Goal: Browse casually: Explore the website without a specific task or goal

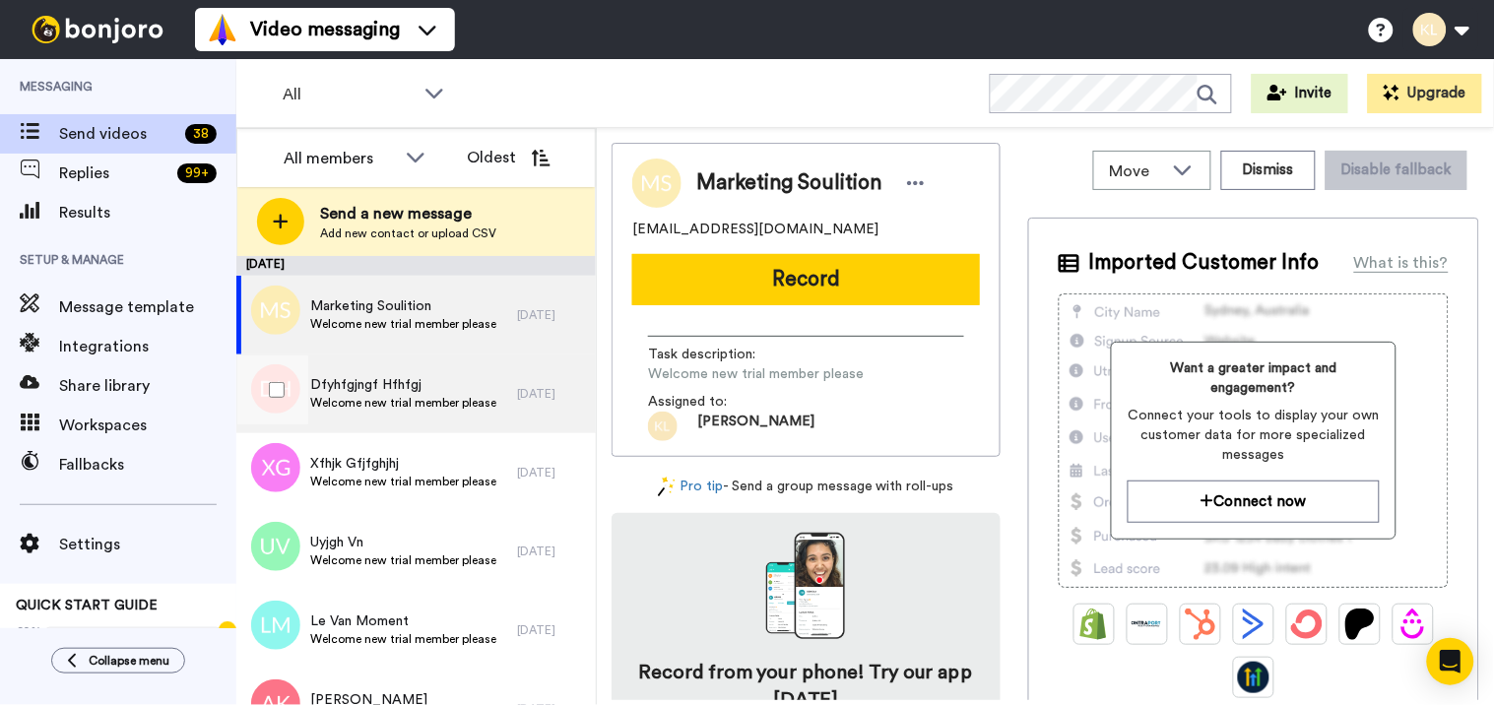
click at [361, 389] on span "Dfyhfgjngf Hfhfgj" at bounding box center [403, 385] width 186 height 20
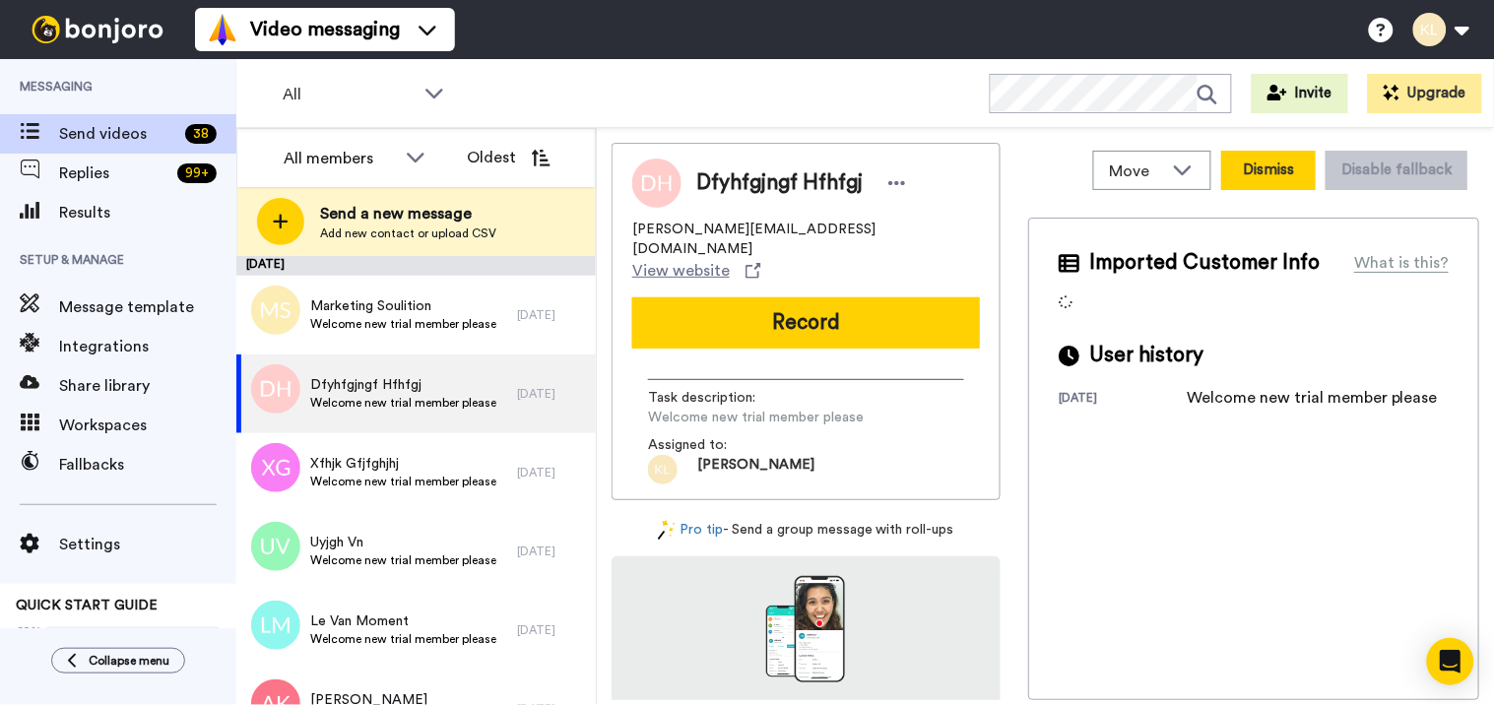
click at [1271, 168] on button "Dismiss" at bounding box center [1268, 170] width 95 height 39
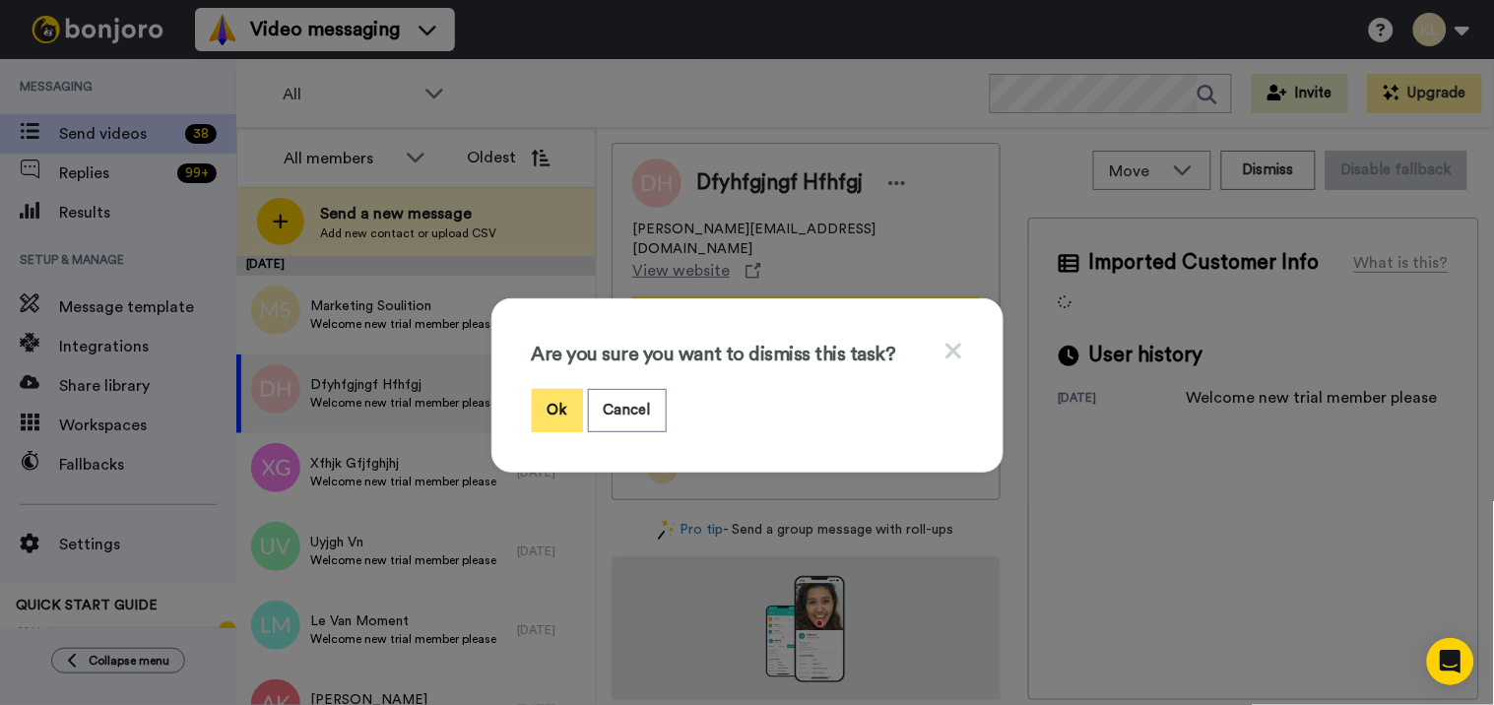
click at [548, 407] on button "Ok" at bounding box center [557, 410] width 51 height 42
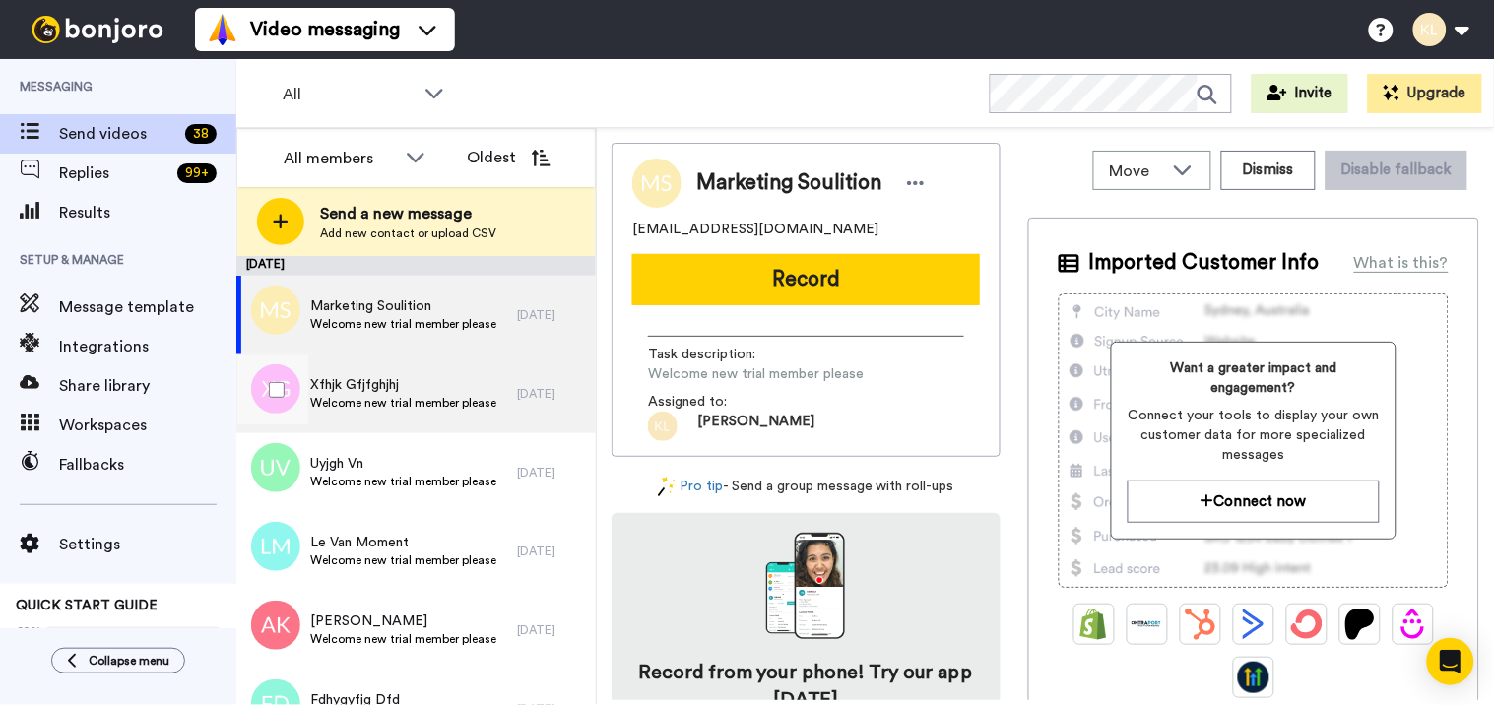
click at [415, 387] on span "Xfhjk Gfjfghjhj" at bounding box center [403, 385] width 186 height 20
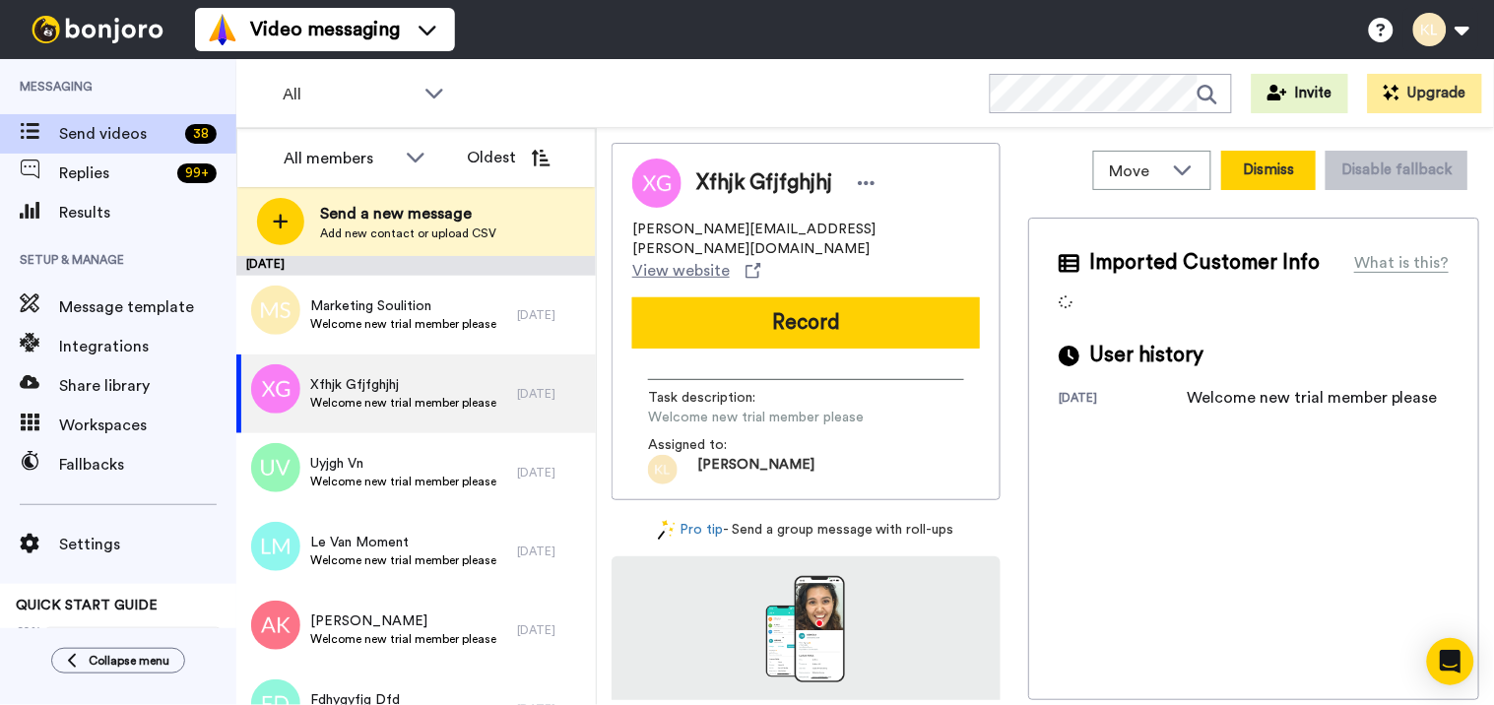
click at [1243, 178] on button "Dismiss" at bounding box center [1268, 170] width 95 height 39
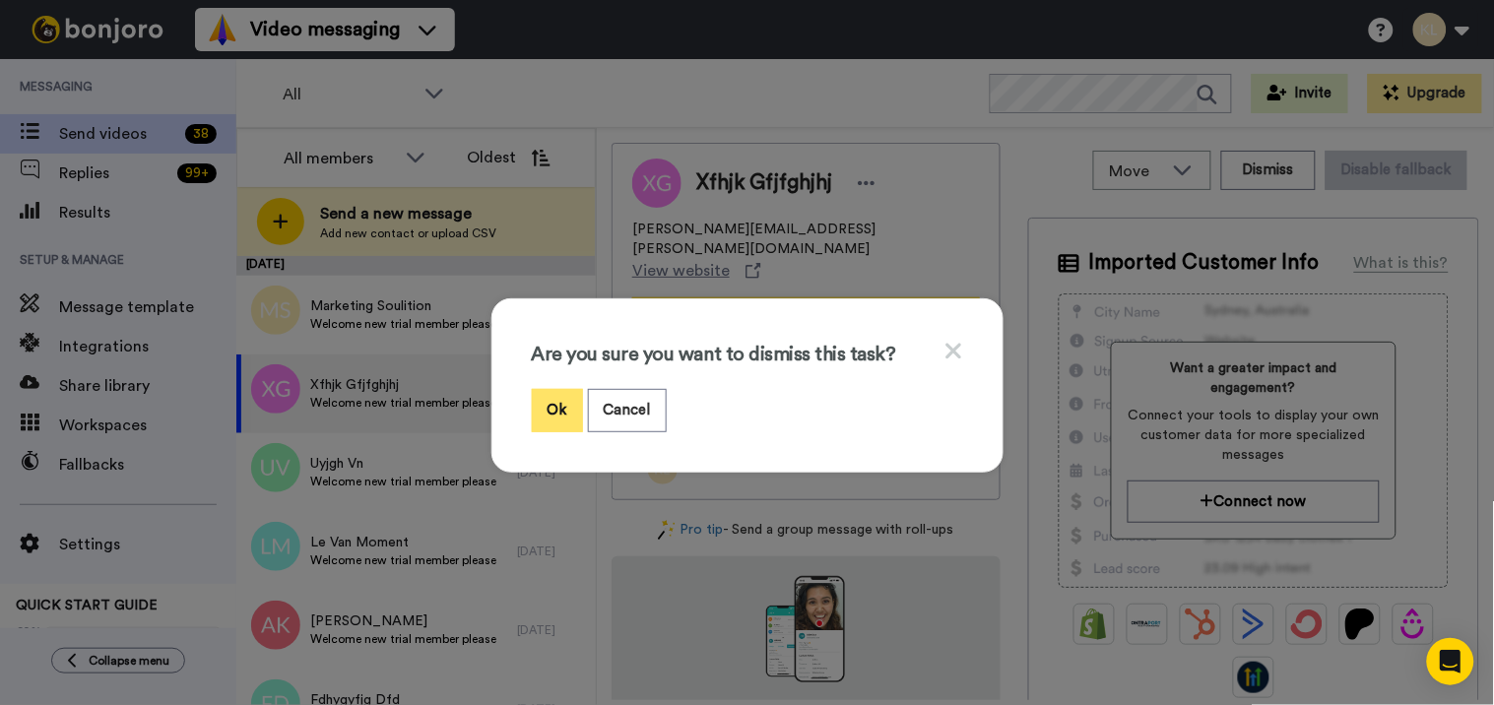
click at [544, 399] on button "Ok" at bounding box center [557, 410] width 51 height 42
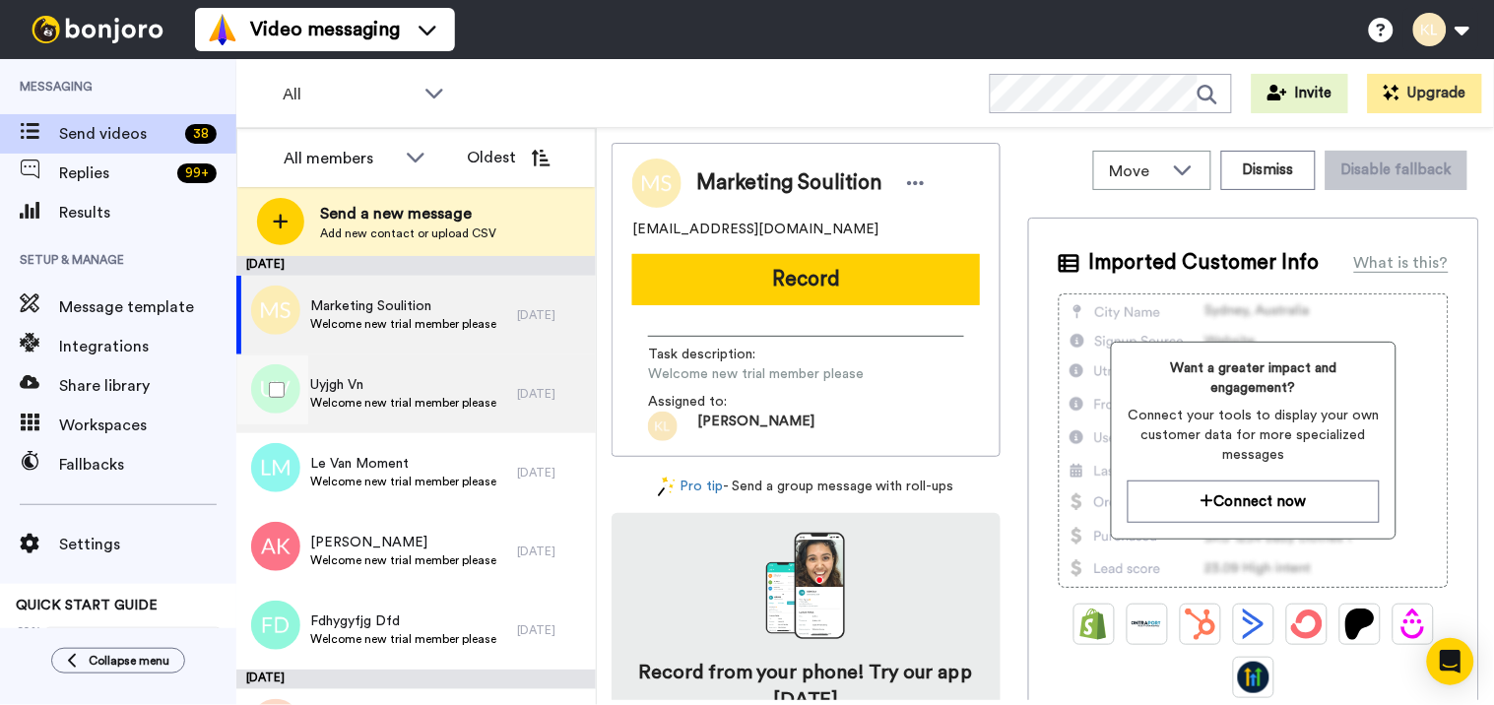
click at [443, 395] on span "Welcome new trial member please" at bounding box center [403, 403] width 186 height 16
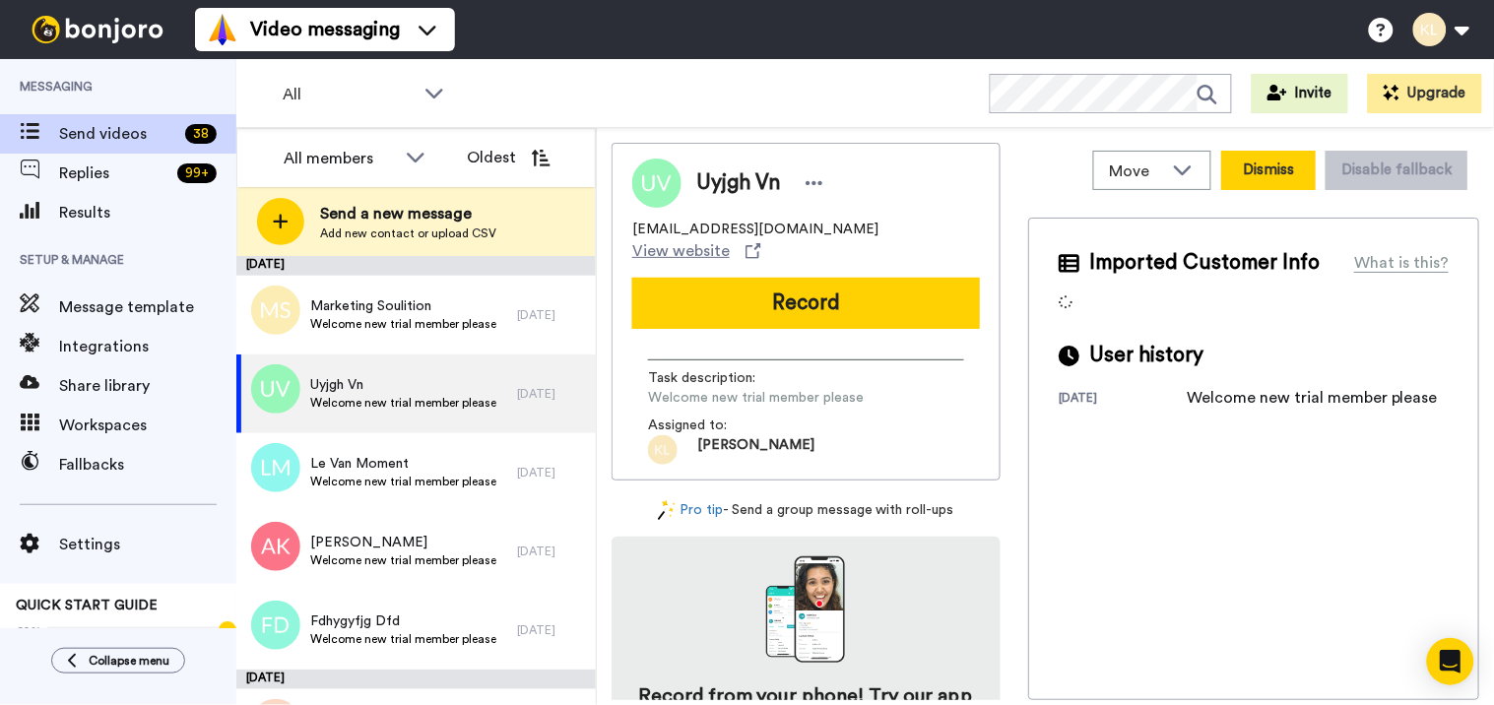
click at [1237, 172] on button "Dismiss" at bounding box center [1268, 170] width 95 height 39
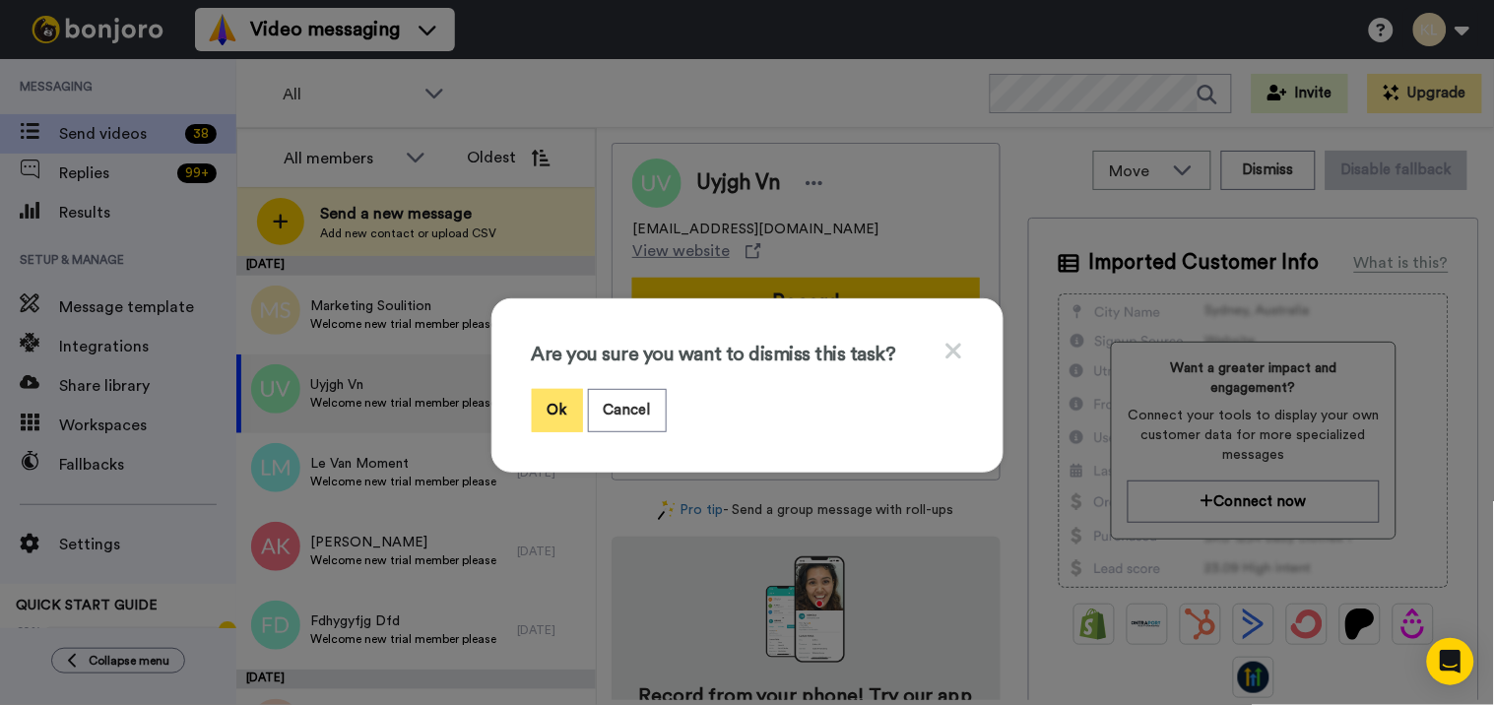
click at [532, 414] on button "Ok" at bounding box center [557, 410] width 51 height 42
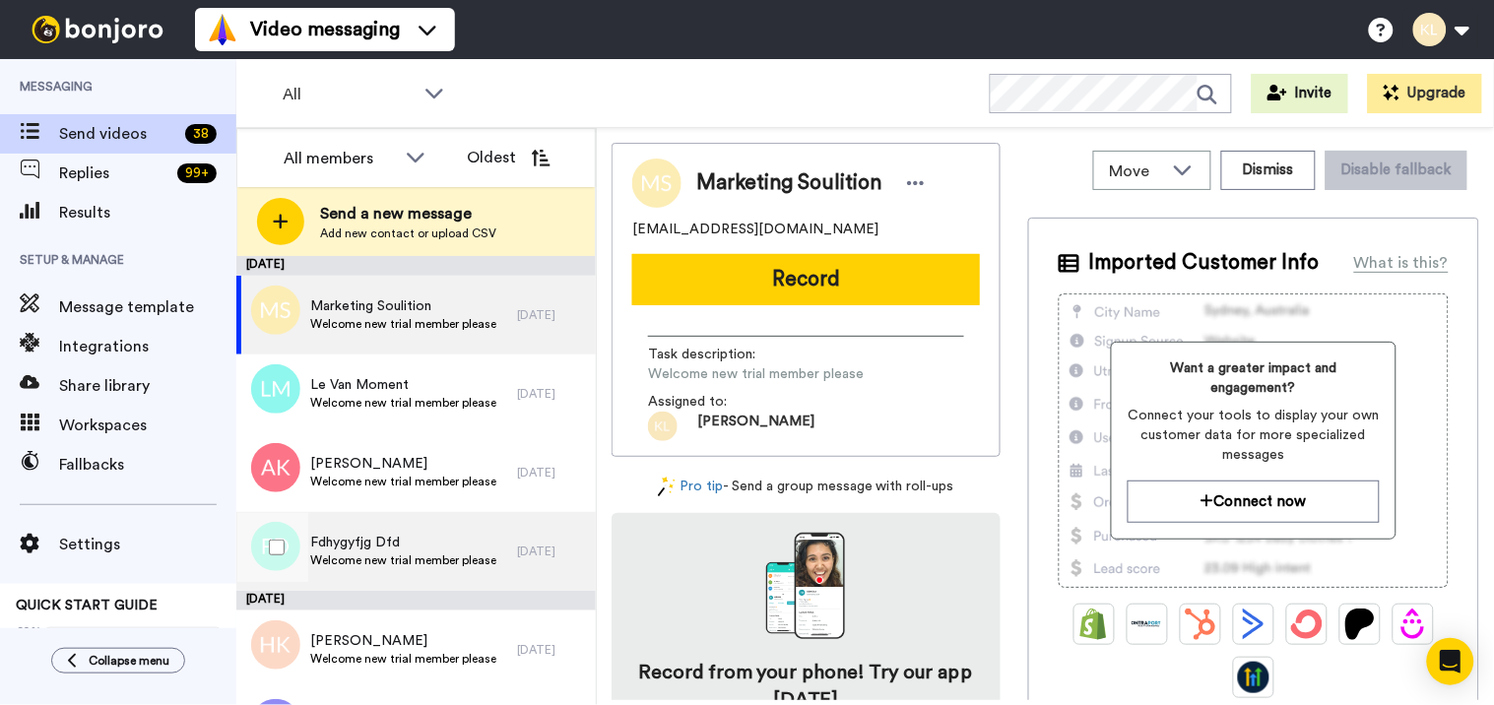
click at [415, 554] on span "Welcome new trial member please" at bounding box center [403, 561] width 186 height 16
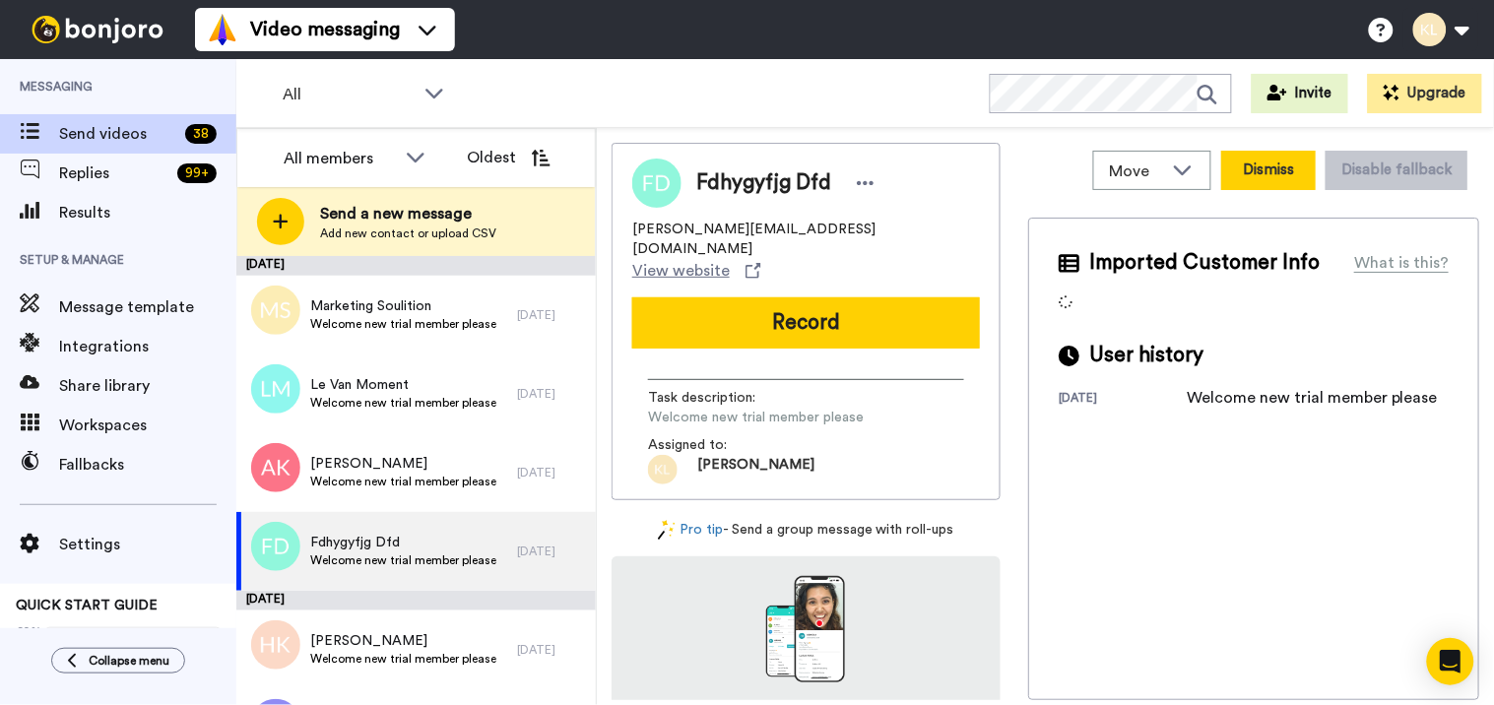
click at [1243, 158] on button "Dismiss" at bounding box center [1268, 170] width 95 height 39
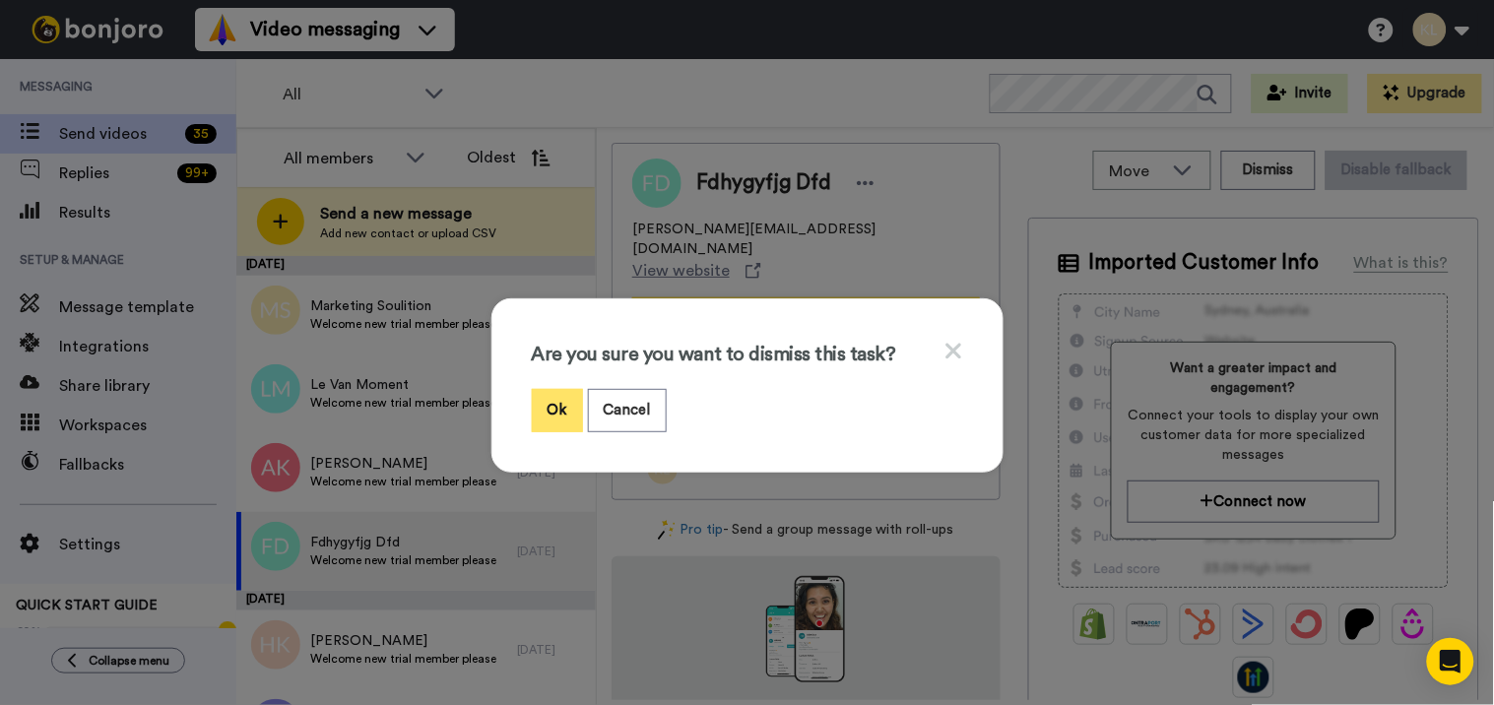
click at [555, 402] on button "Ok" at bounding box center [557, 410] width 51 height 42
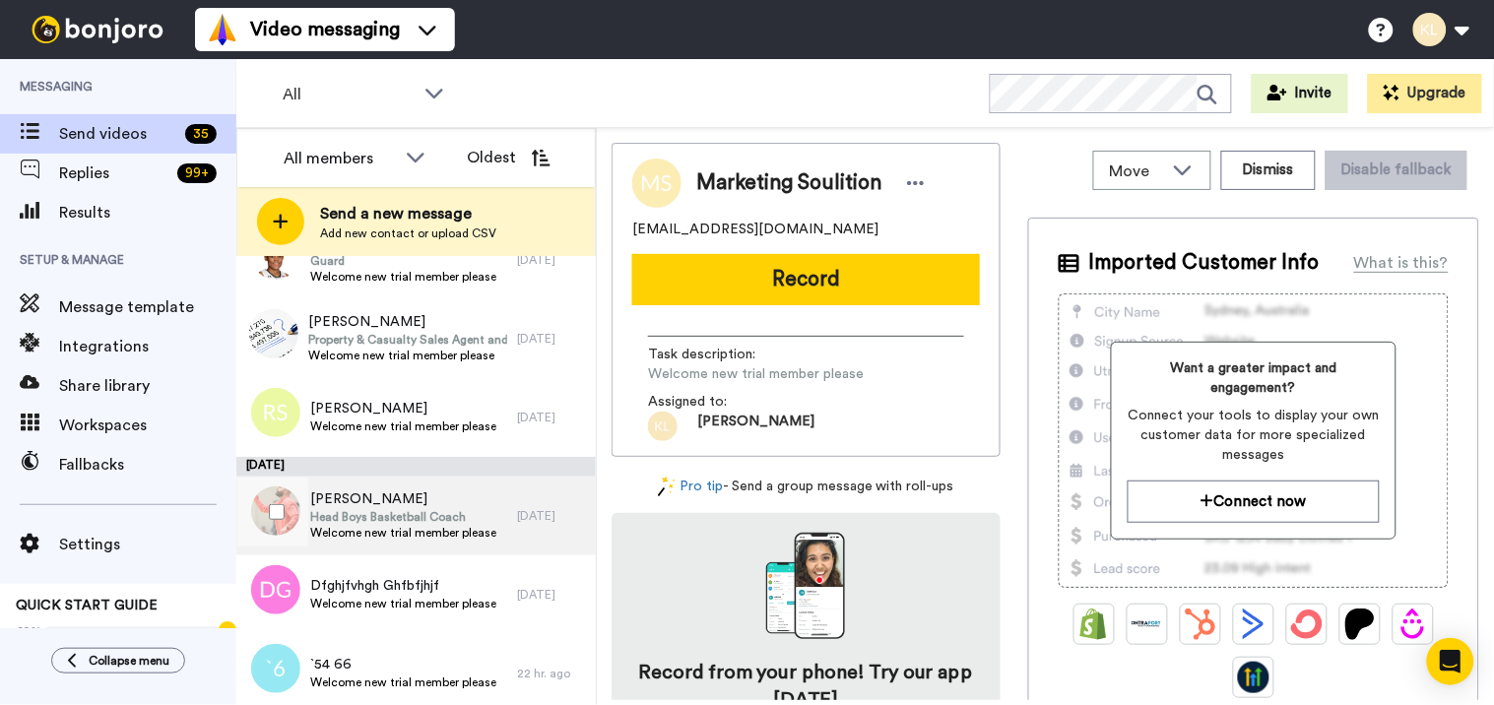
scroll to position [2056, 0]
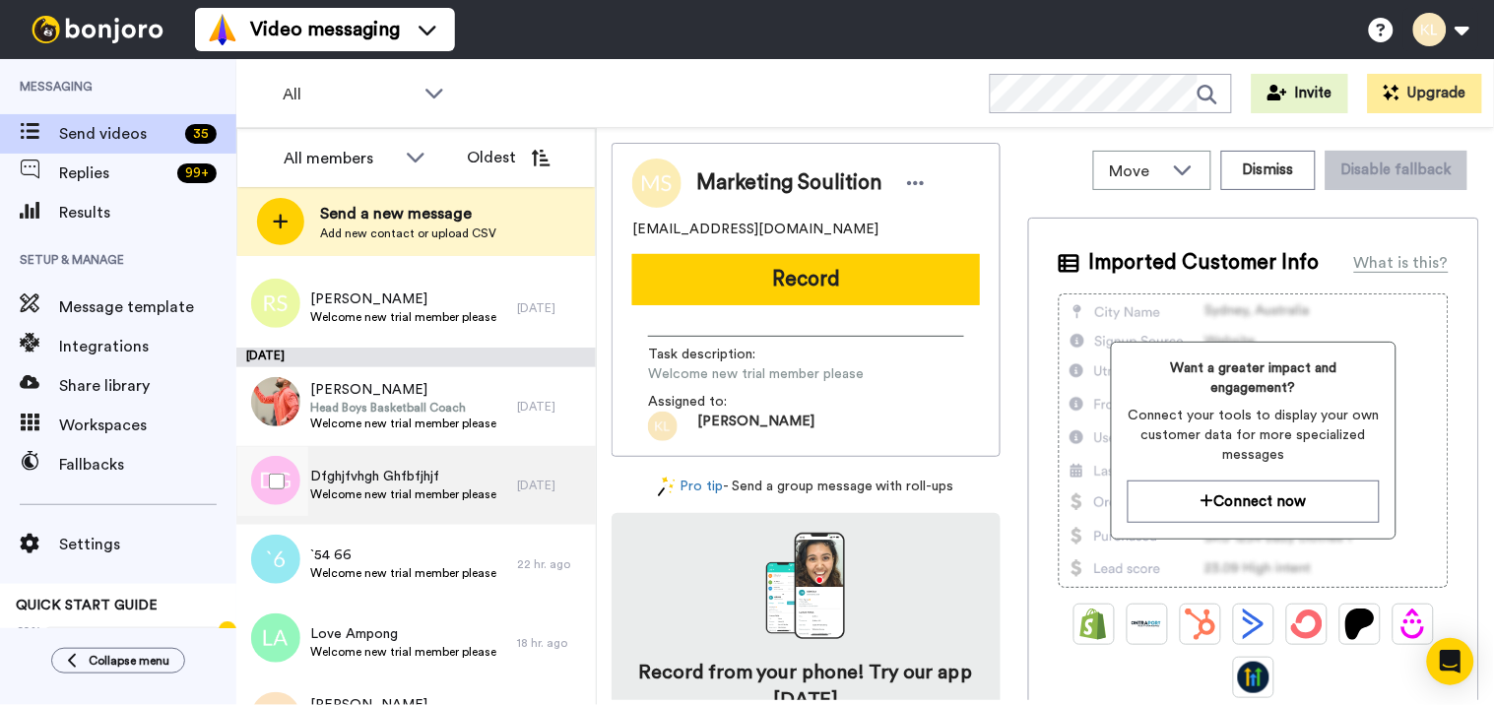
click at [448, 488] on span "Welcome new trial member please" at bounding box center [403, 495] width 186 height 16
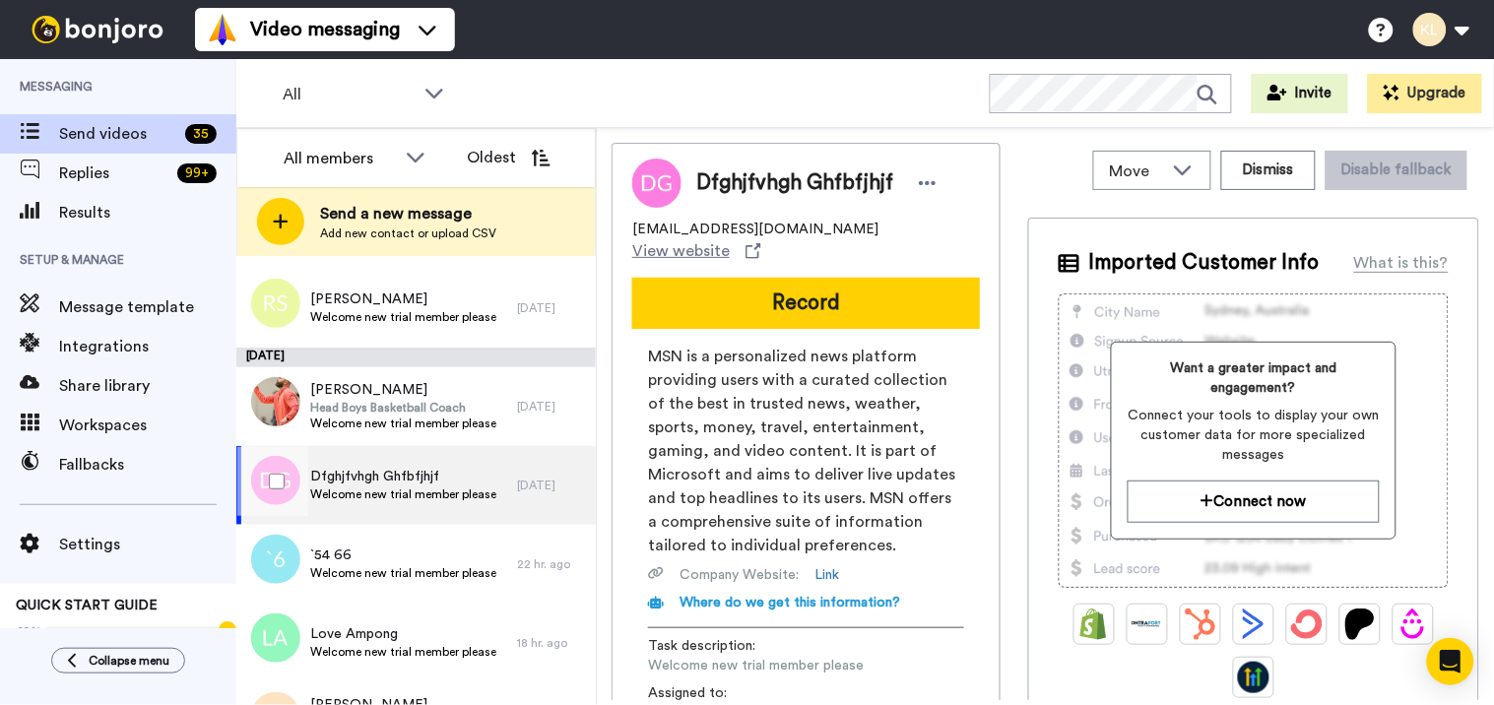
click at [355, 490] on span "Welcome new trial member please" at bounding box center [403, 495] width 186 height 16
click at [1273, 174] on button "Dismiss" at bounding box center [1268, 170] width 95 height 39
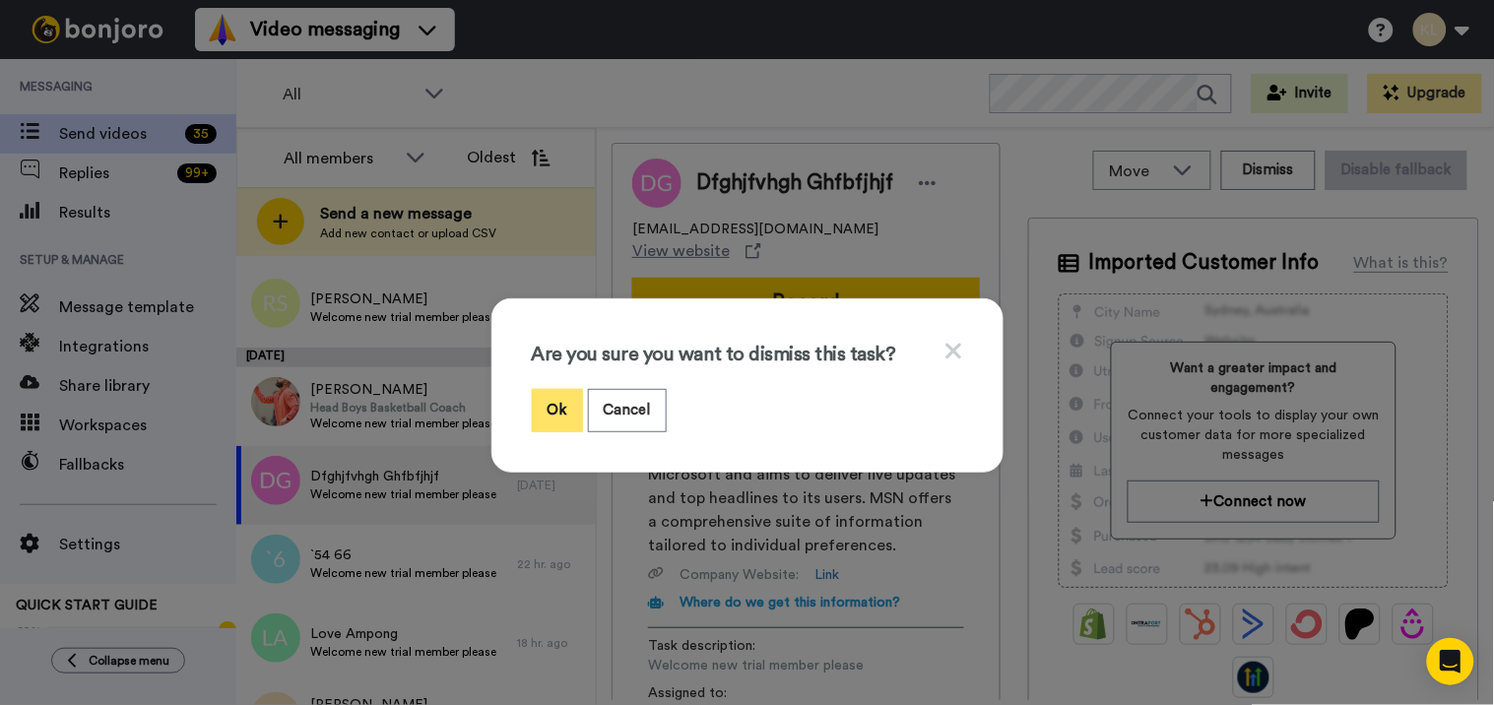
click at [543, 397] on button "Ok" at bounding box center [557, 410] width 51 height 42
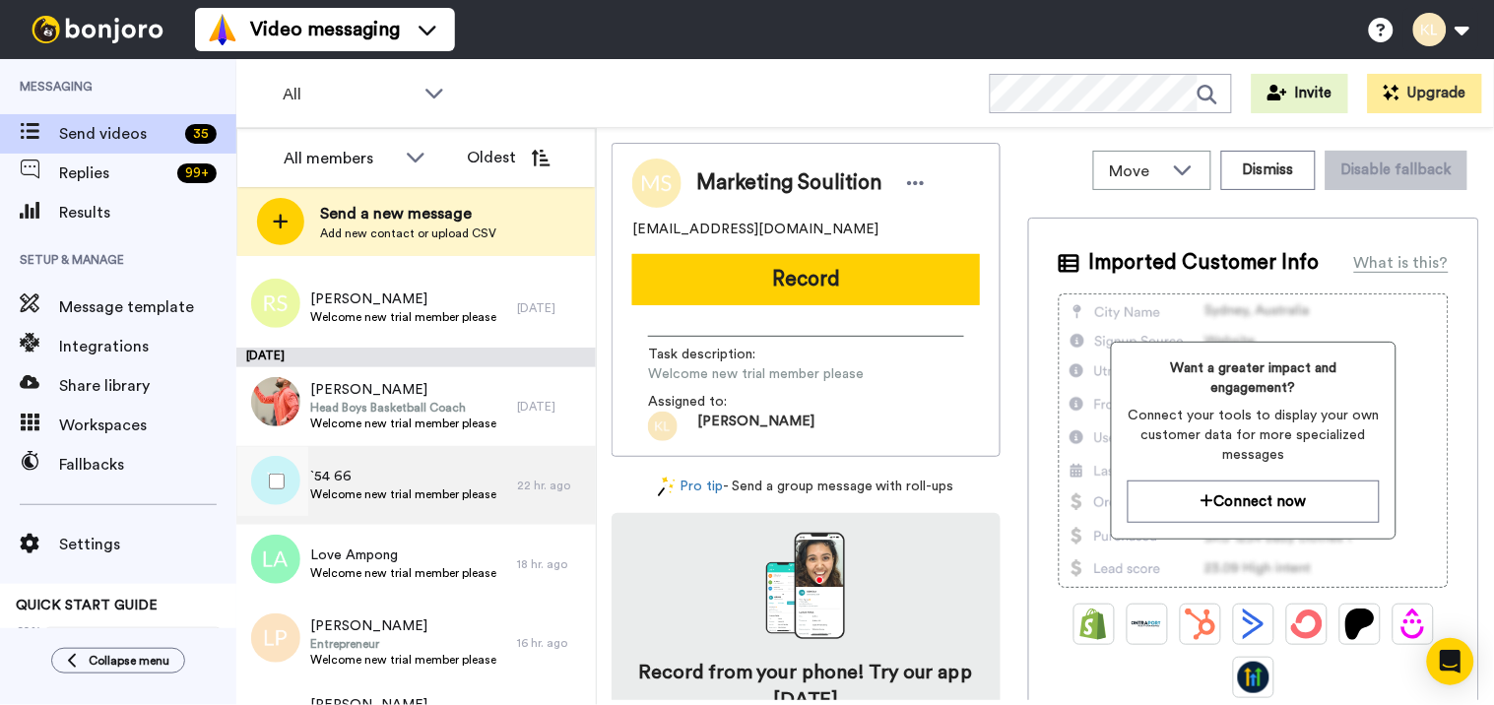
click at [418, 478] on span "`54 66" at bounding box center [403, 477] width 186 height 20
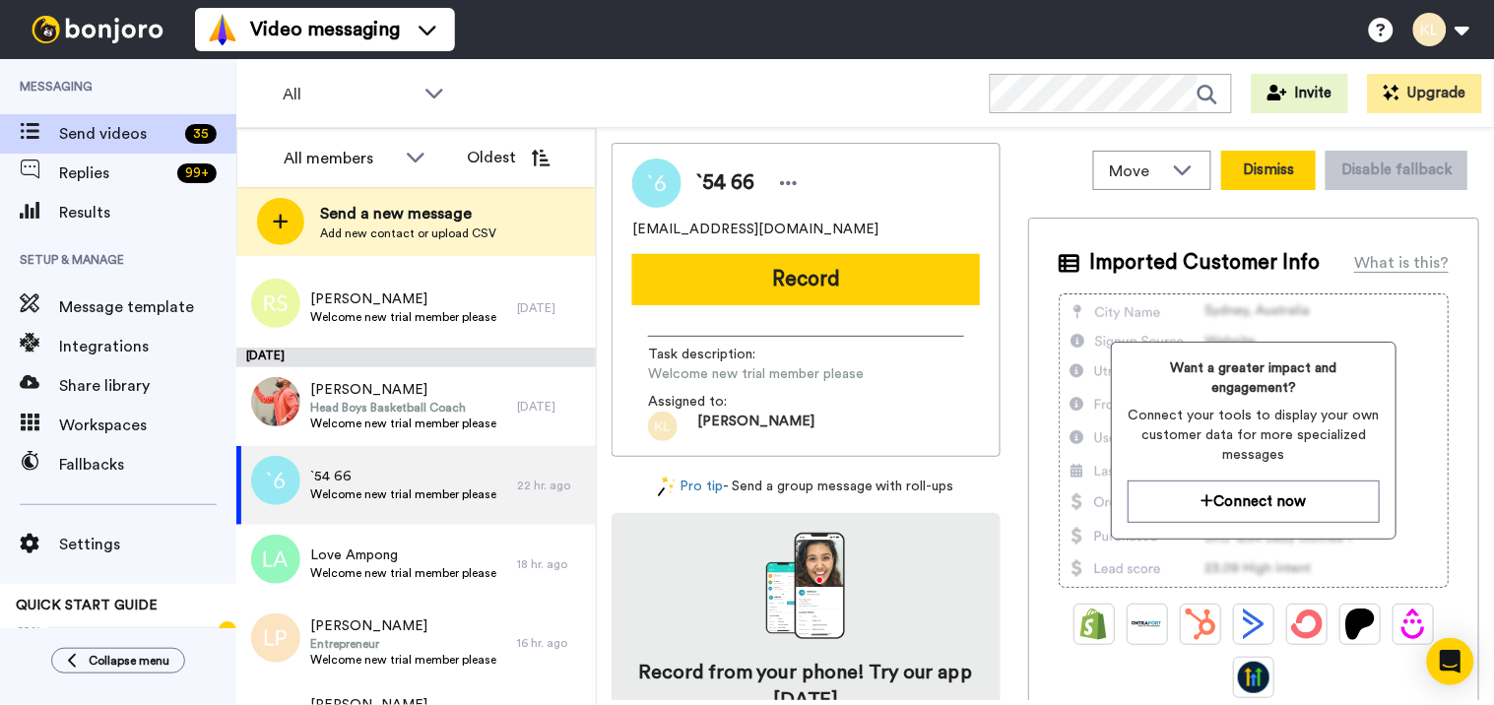
click at [1258, 178] on button "Dismiss" at bounding box center [1268, 170] width 95 height 39
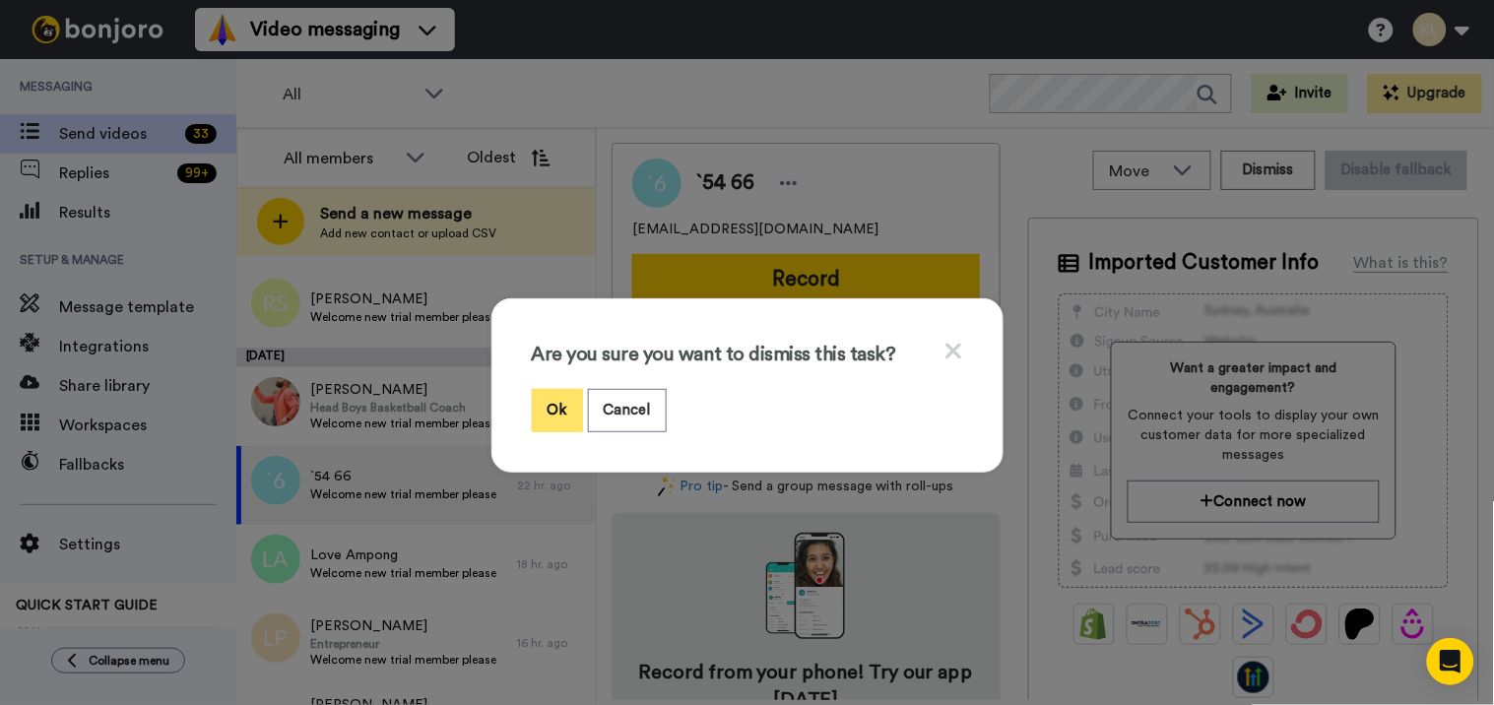
click at [548, 416] on button "Ok" at bounding box center [557, 410] width 51 height 42
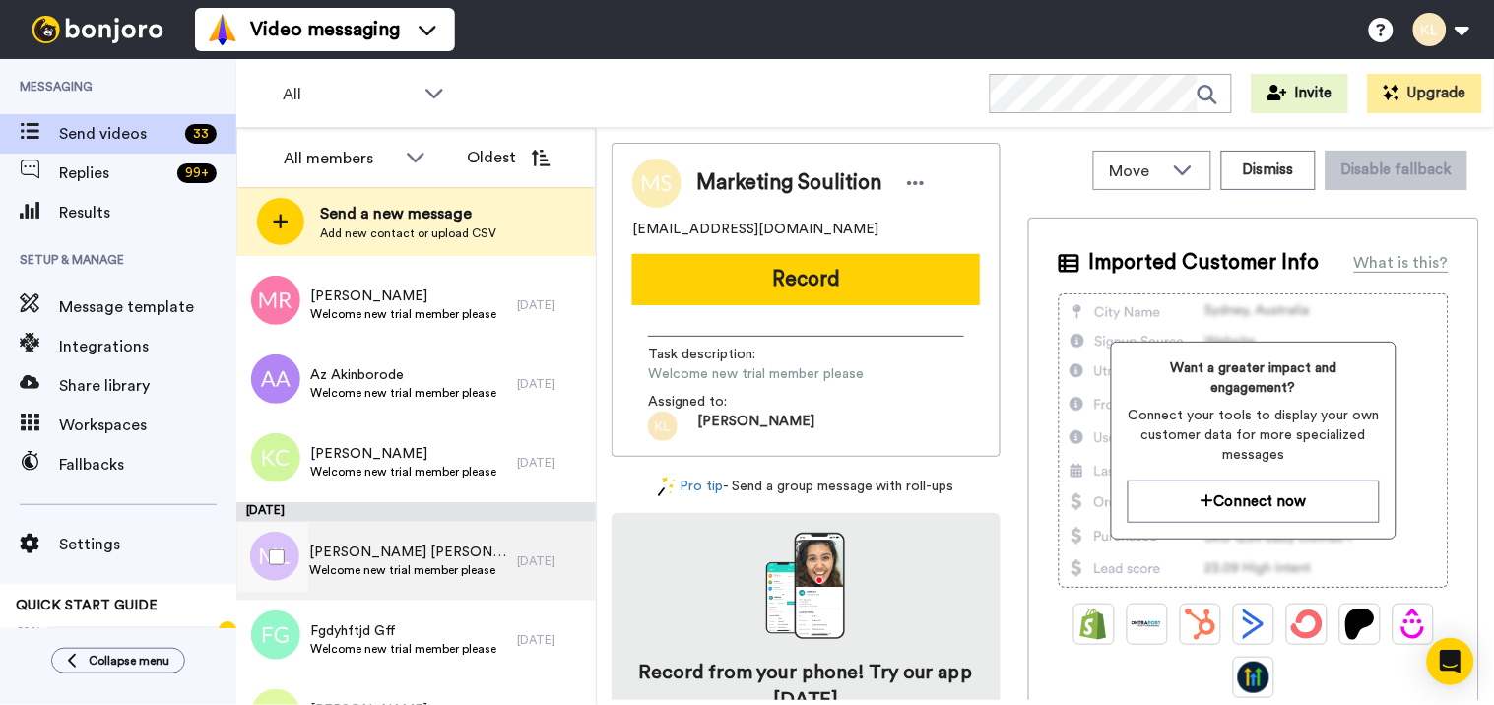
scroll to position [130, 0]
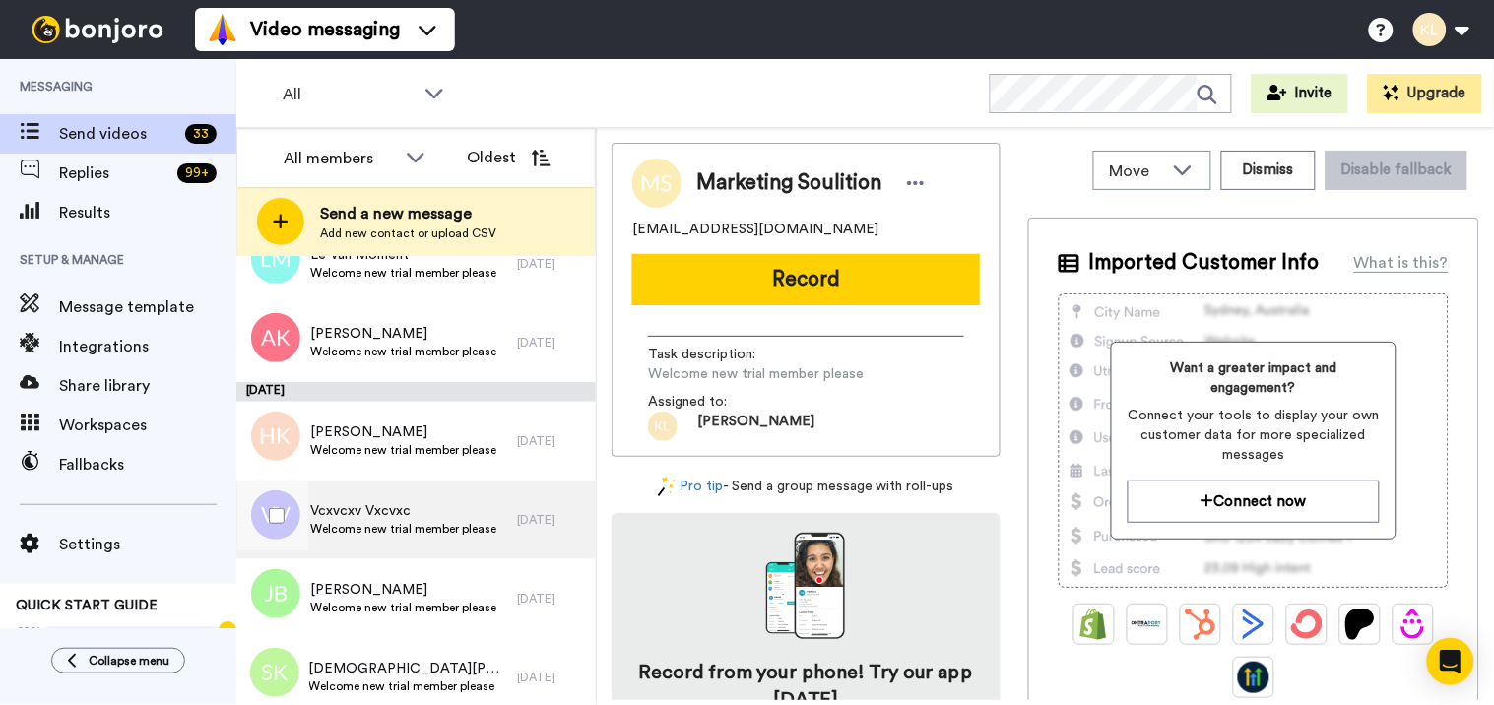
click at [438, 514] on span "Vcxvcxv Vxcvxc" at bounding box center [403, 511] width 186 height 20
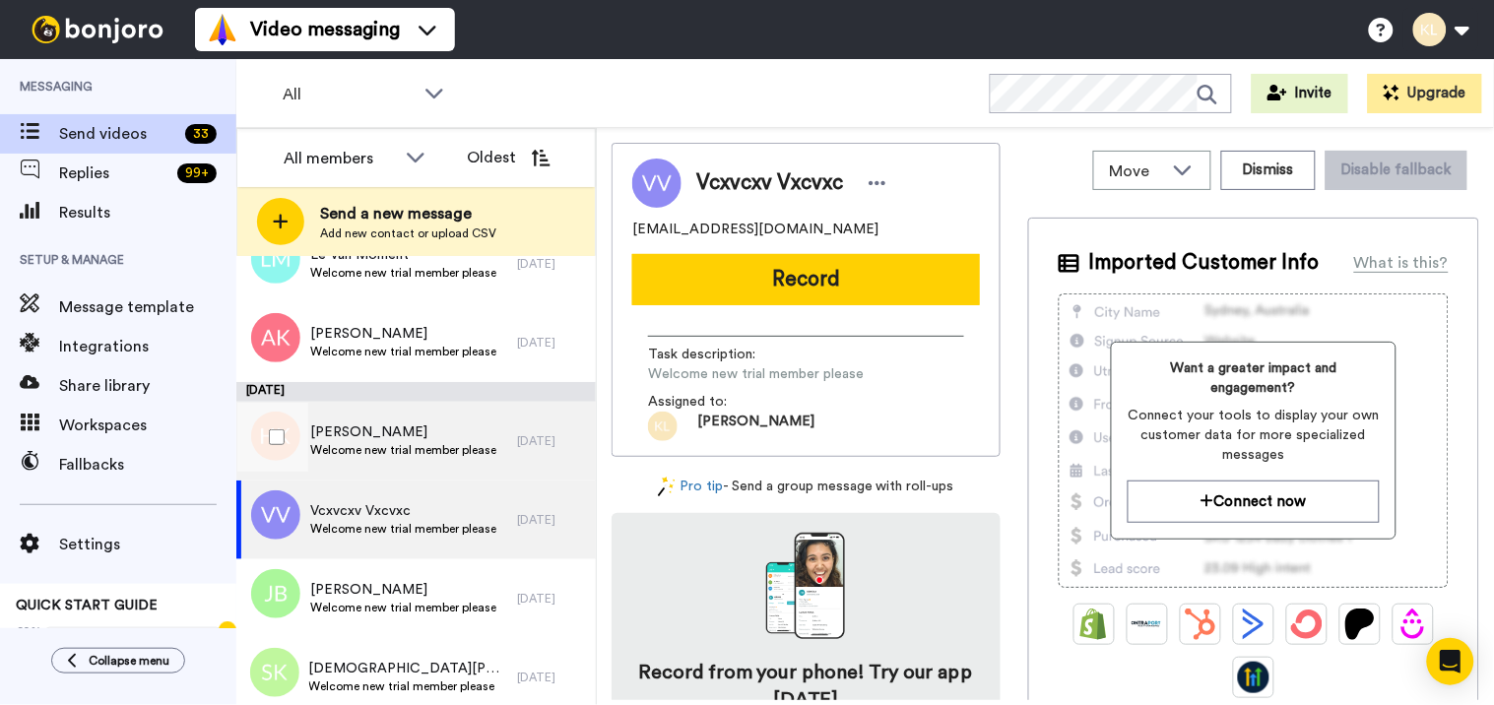
click at [447, 445] on span "Welcome new trial member please" at bounding box center [403, 450] width 186 height 16
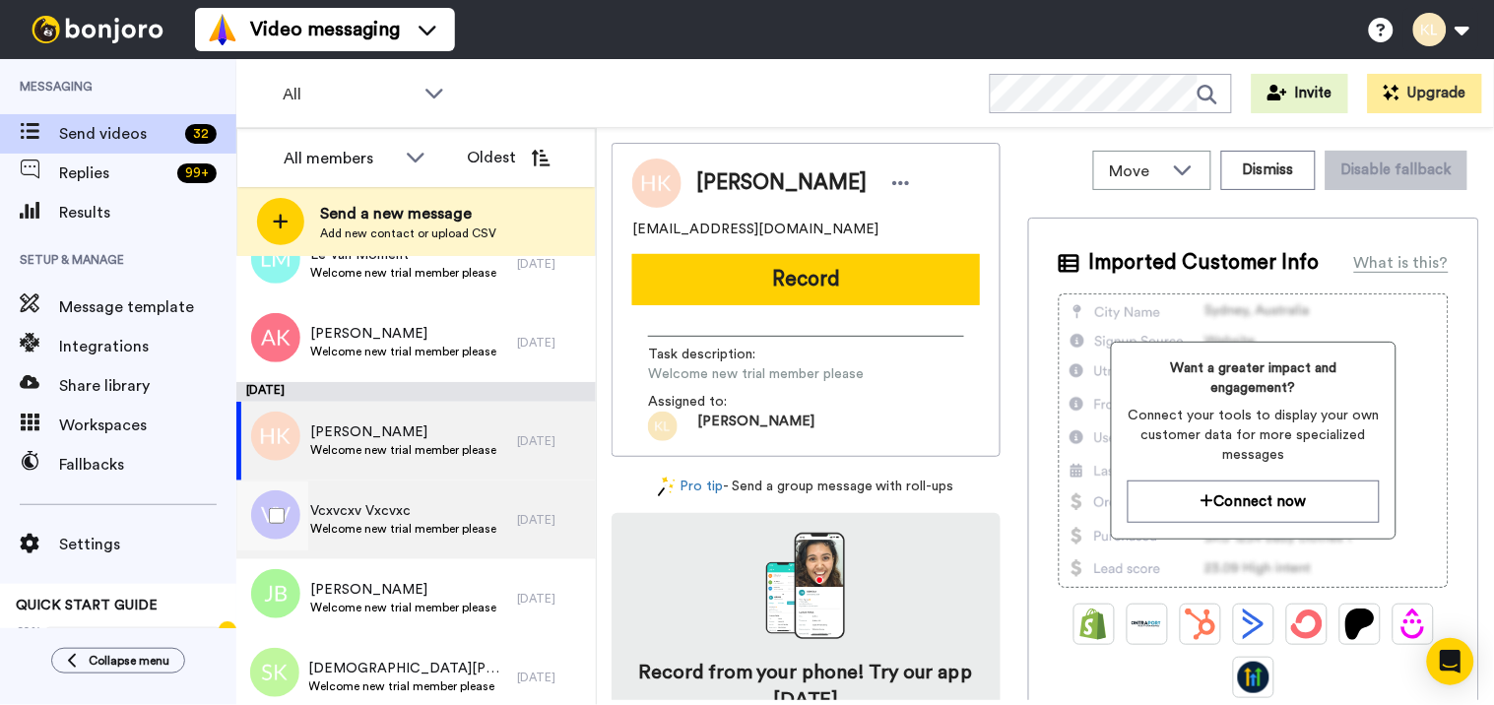
click at [369, 516] on span "Vcxvcxv Vxcvxc" at bounding box center [403, 511] width 186 height 20
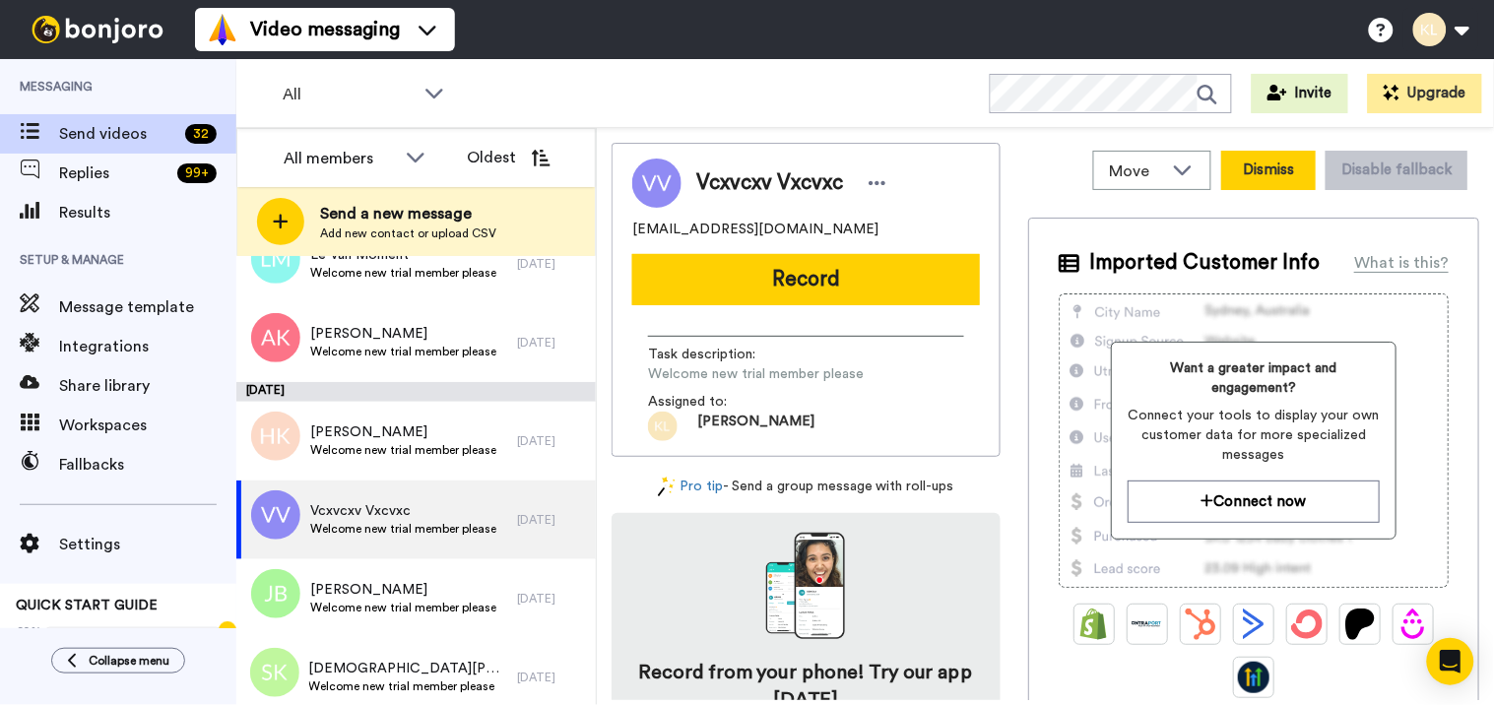
click at [1275, 167] on button "Dismiss" at bounding box center [1268, 170] width 95 height 39
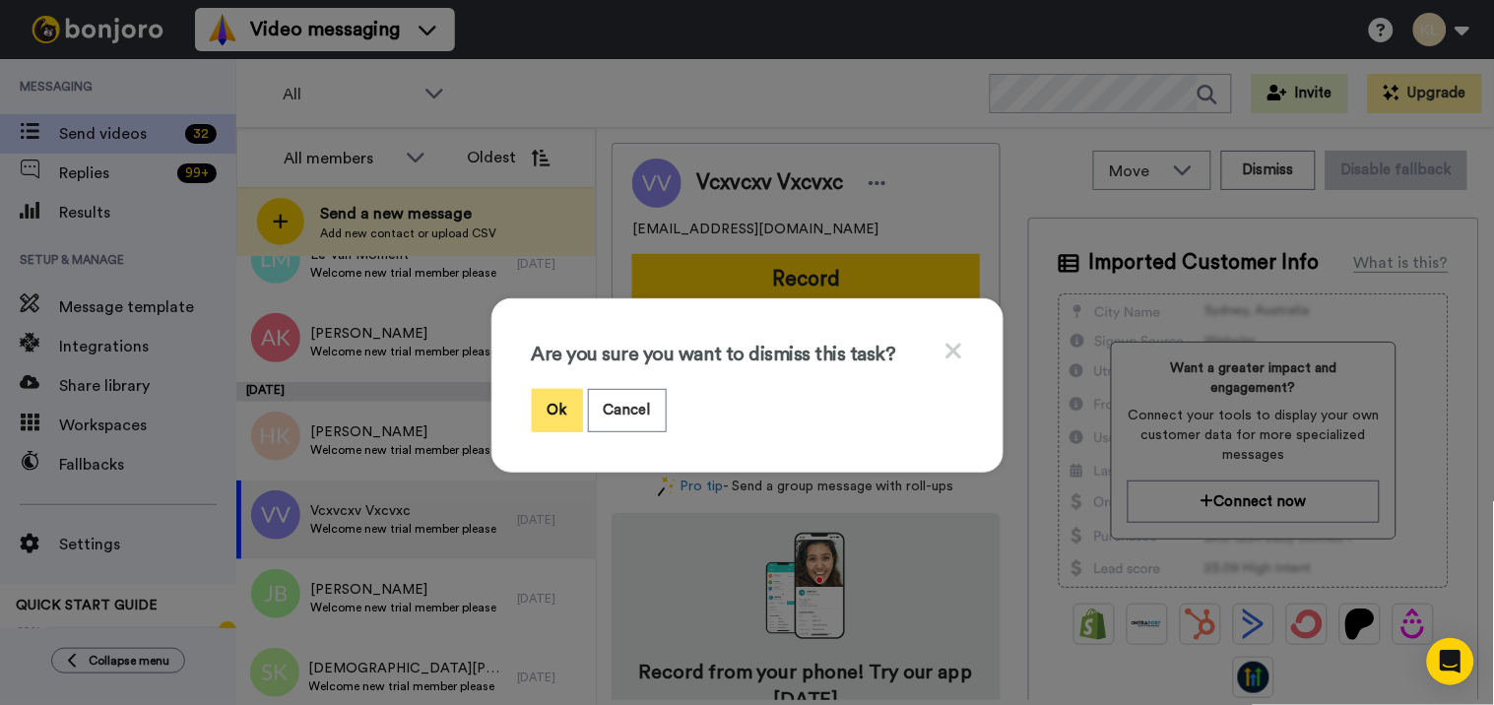
click at [553, 411] on button "Ok" at bounding box center [557, 410] width 51 height 42
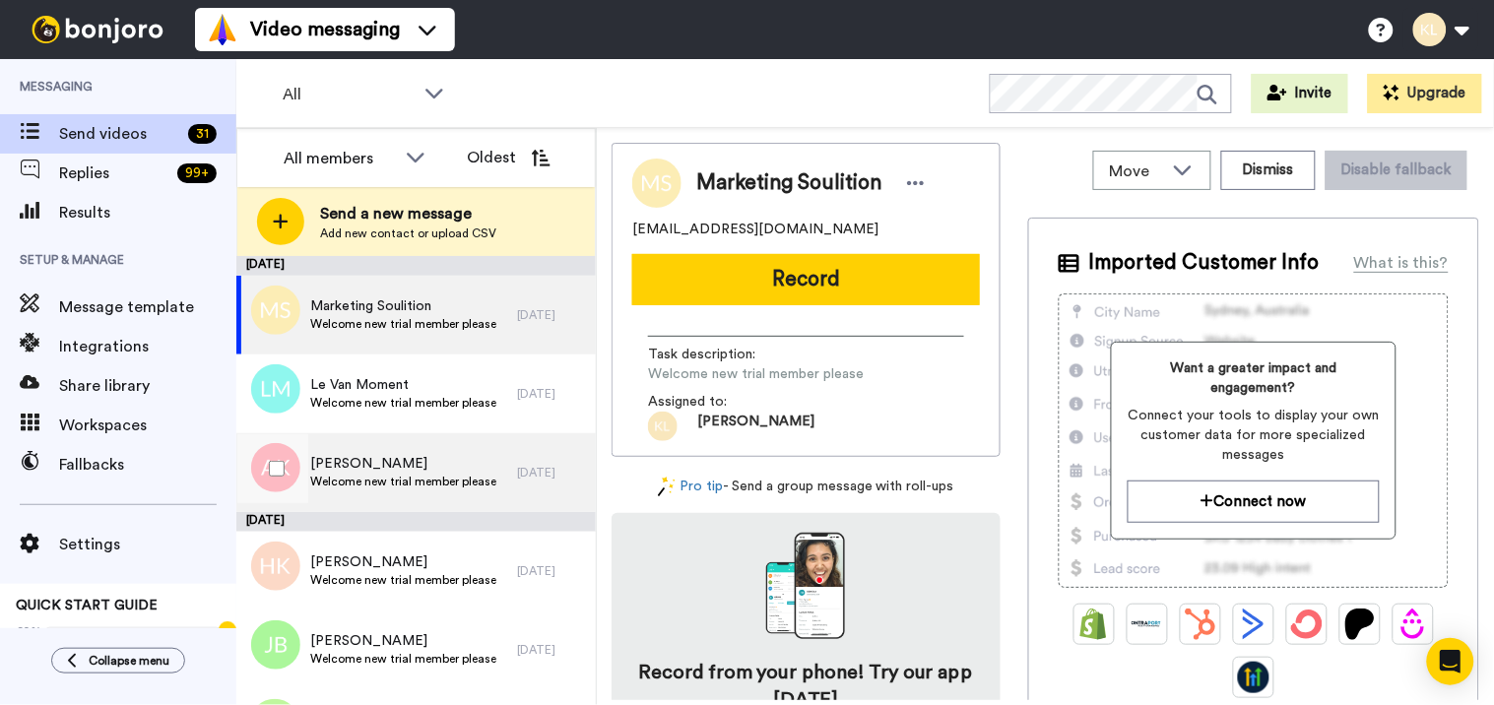
click at [428, 474] on span "Welcome new trial member please" at bounding box center [403, 482] width 186 height 16
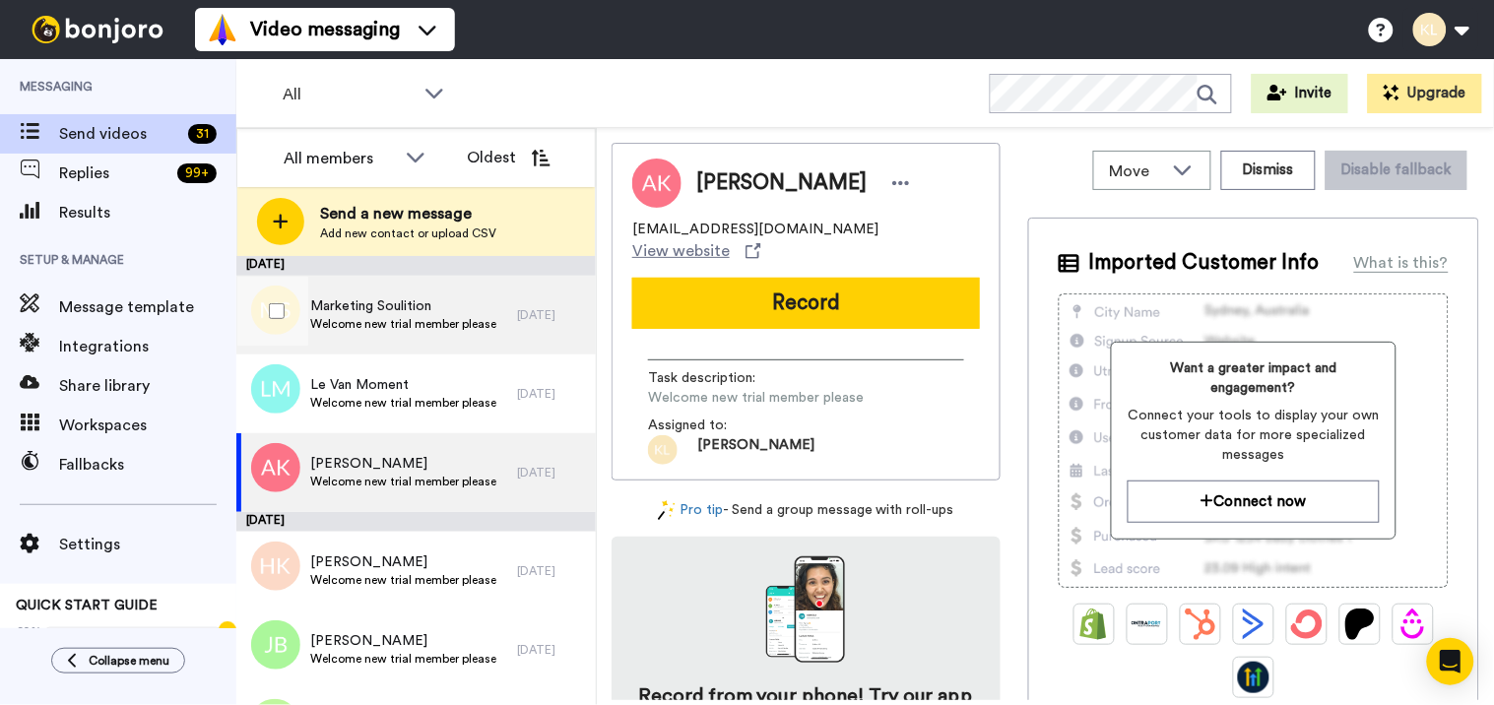
click at [437, 293] on div "Marketing Soulition Welcome new trial member please" at bounding box center [376, 315] width 281 height 79
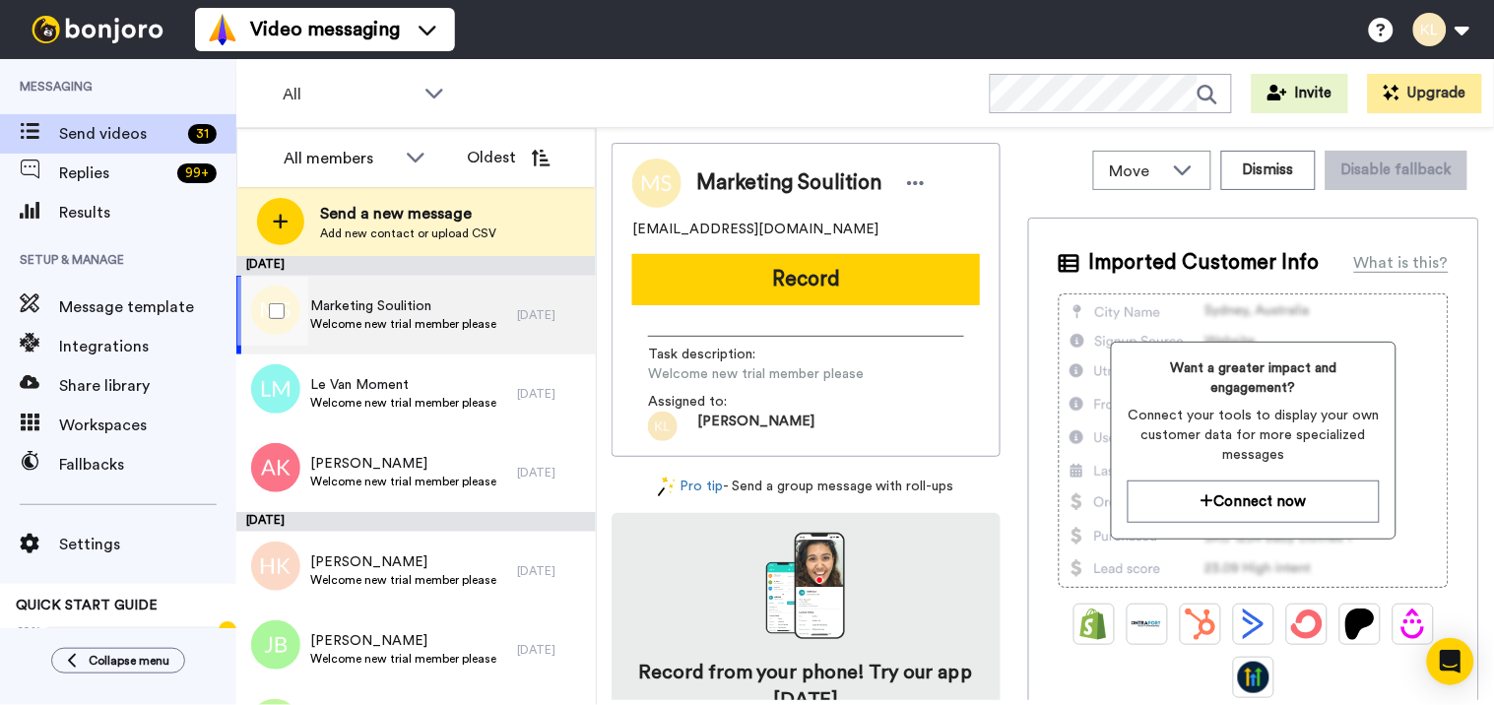
click at [409, 307] on span "Marketing Soulition" at bounding box center [403, 306] width 186 height 20
click at [1236, 180] on button "Dismiss" at bounding box center [1268, 170] width 95 height 39
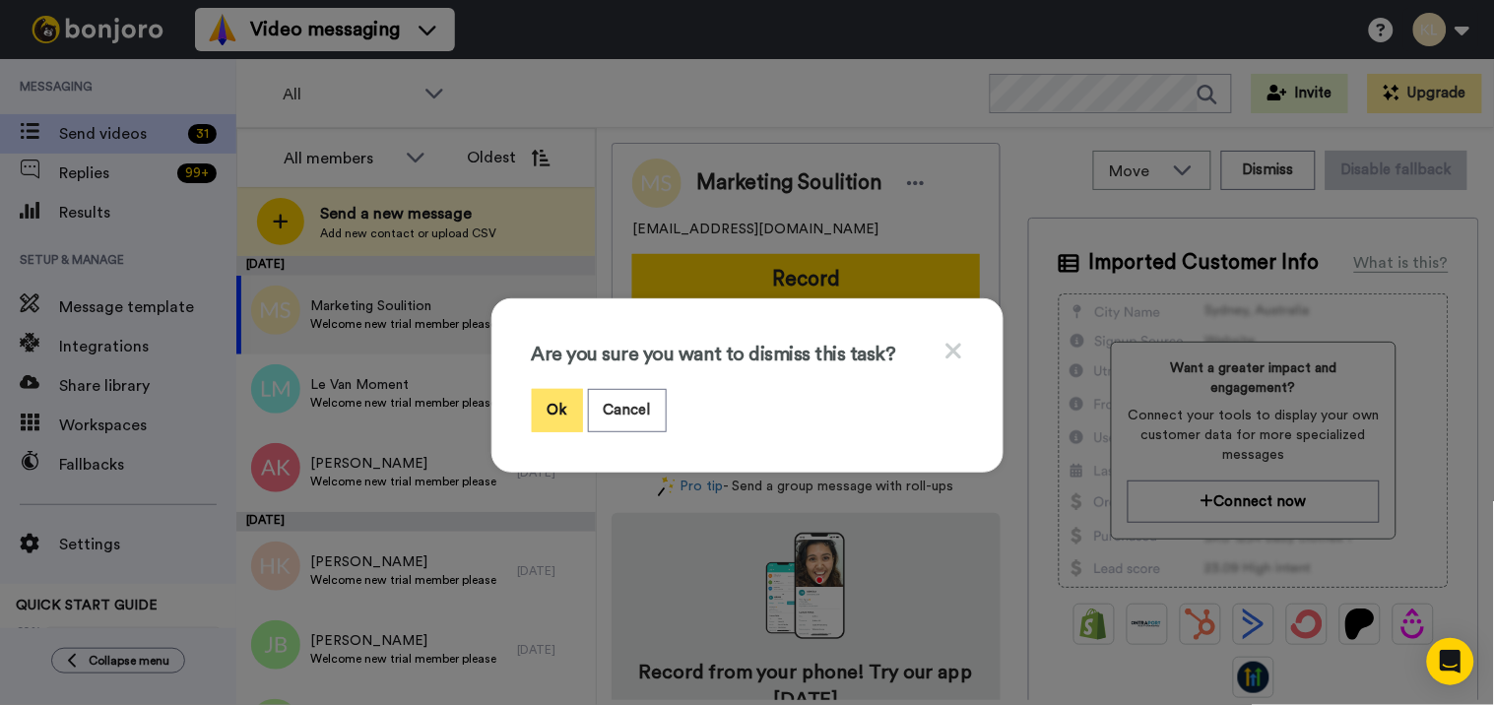
click at [539, 407] on button "Ok" at bounding box center [557, 410] width 51 height 42
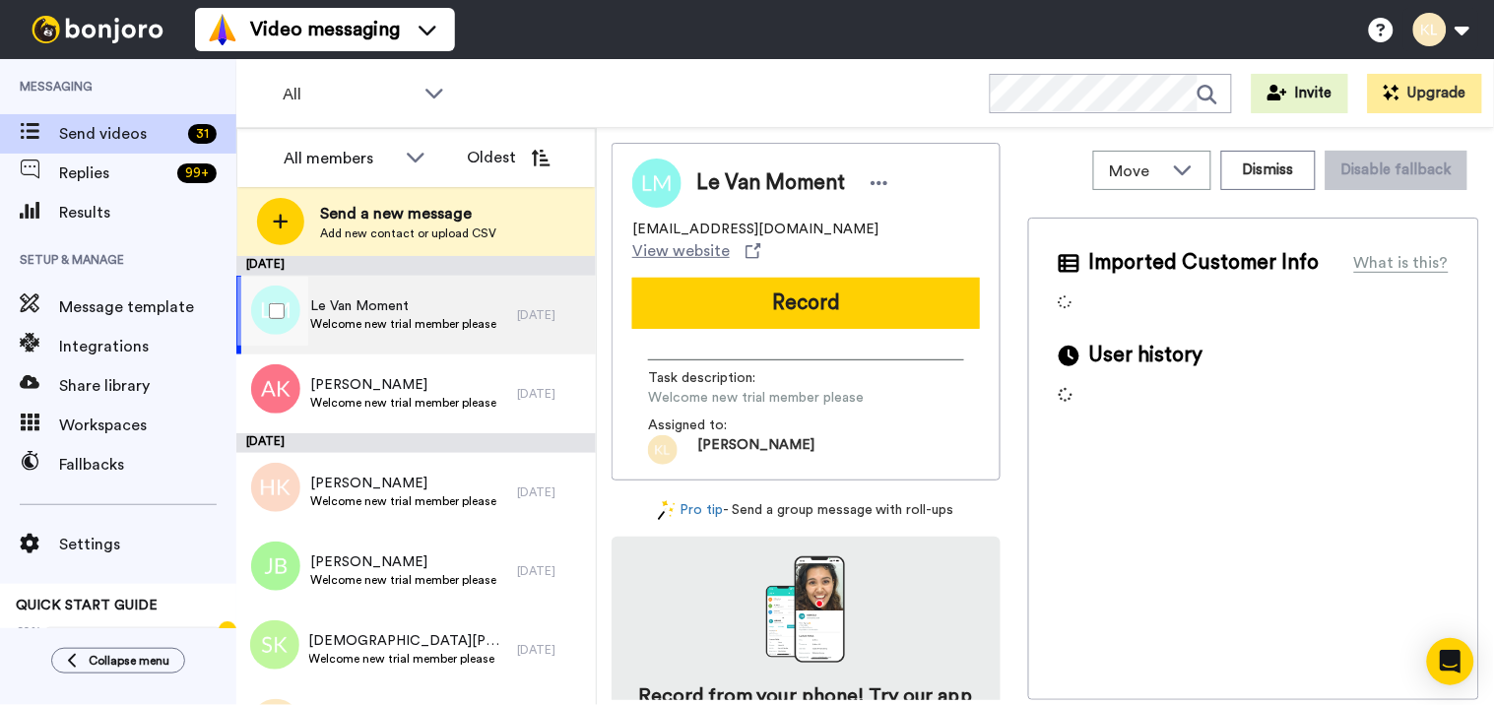
click at [476, 317] on span "Welcome new trial member please" at bounding box center [403, 324] width 186 height 16
